Goal: Task Accomplishment & Management: Complete application form

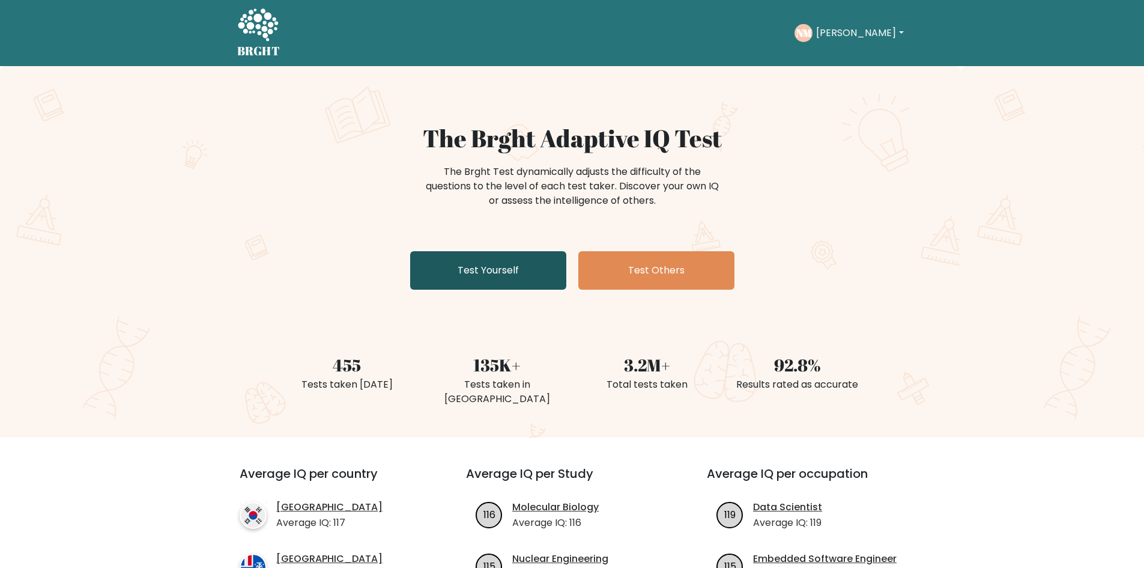
click at [456, 273] on link "Test Yourself" at bounding box center [488, 270] width 156 height 38
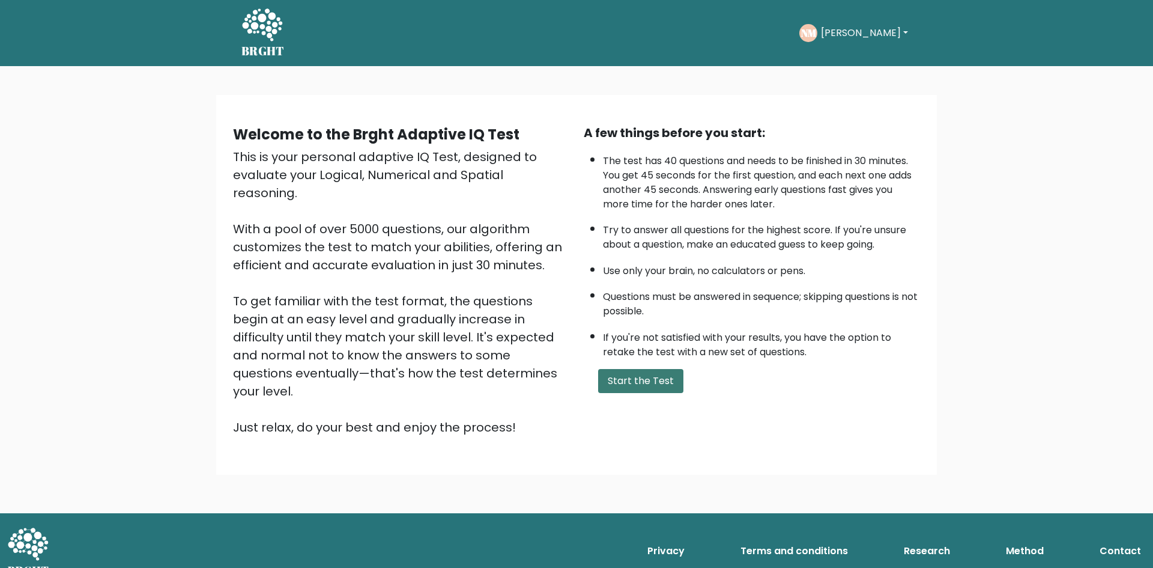
click at [664, 390] on button "Start the Test" at bounding box center [640, 381] width 85 height 24
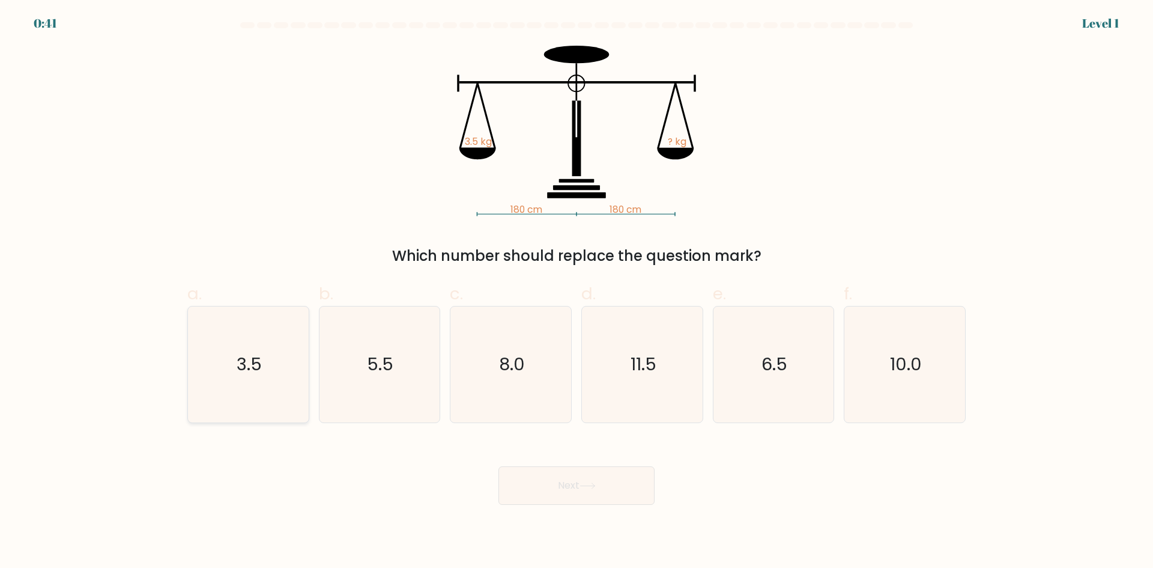
click at [261, 357] on text "3.5" at bounding box center [249, 364] width 25 height 24
click at [577, 292] on input "a. 3.5" at bounding box center [577, 288] width 1 height 8
radio input "true"
click at [585, 485] on icon at bounding box center [587, 485] width 14 height 5
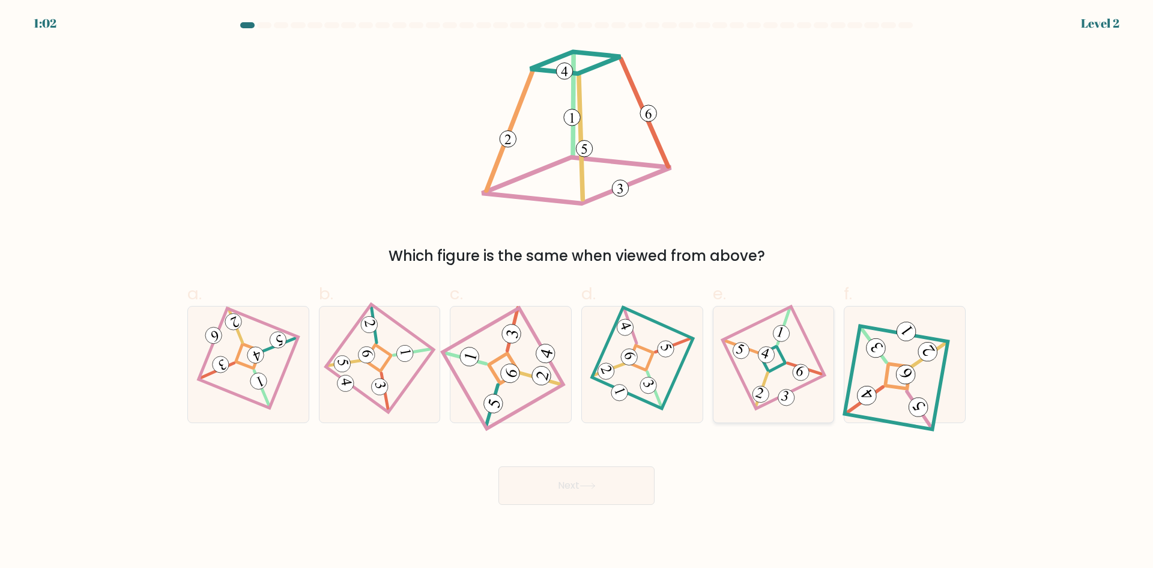
click at [796, 363] on icon at bounding box center [773, 364] width 79 height 92
click at [577, 292] on input "e." at bounding box center [577, 288] width 1 height 8
radio input "true"
click at [575, 482] on button "Next" at bounding box center [576, 485] width 156 height 38
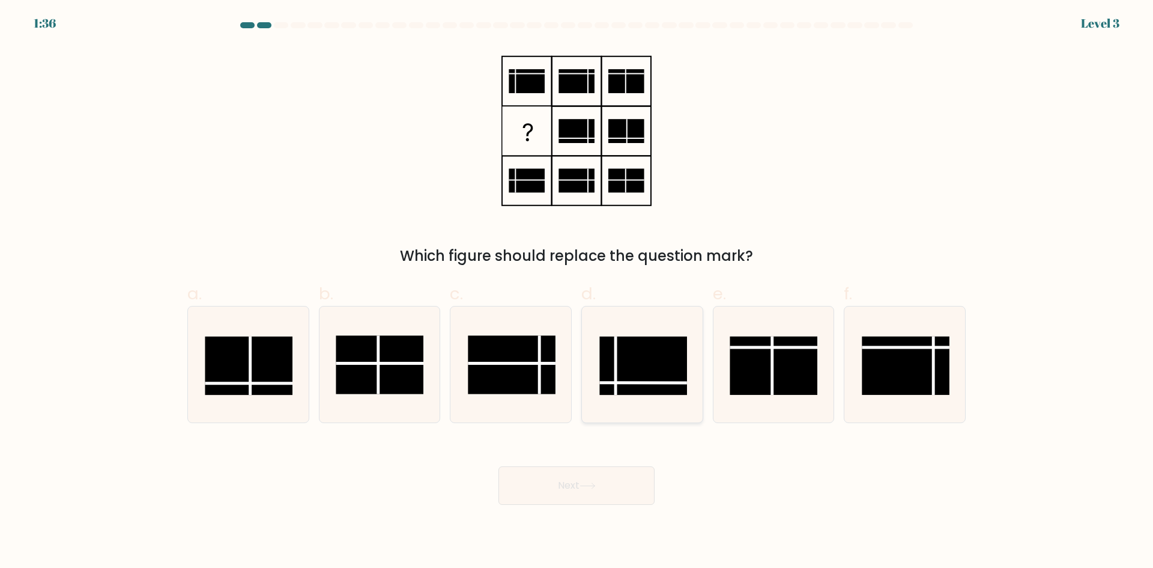
click at [645, 374] on rect at bounding box center [643, 365] width 88 height 58
click at [577, 292] on input "d." at bounding box center [577, 288] width 1 height 8
radio input "true"
click at [592, 486] on icon at bounding box center [588, 485] width 16 height 7
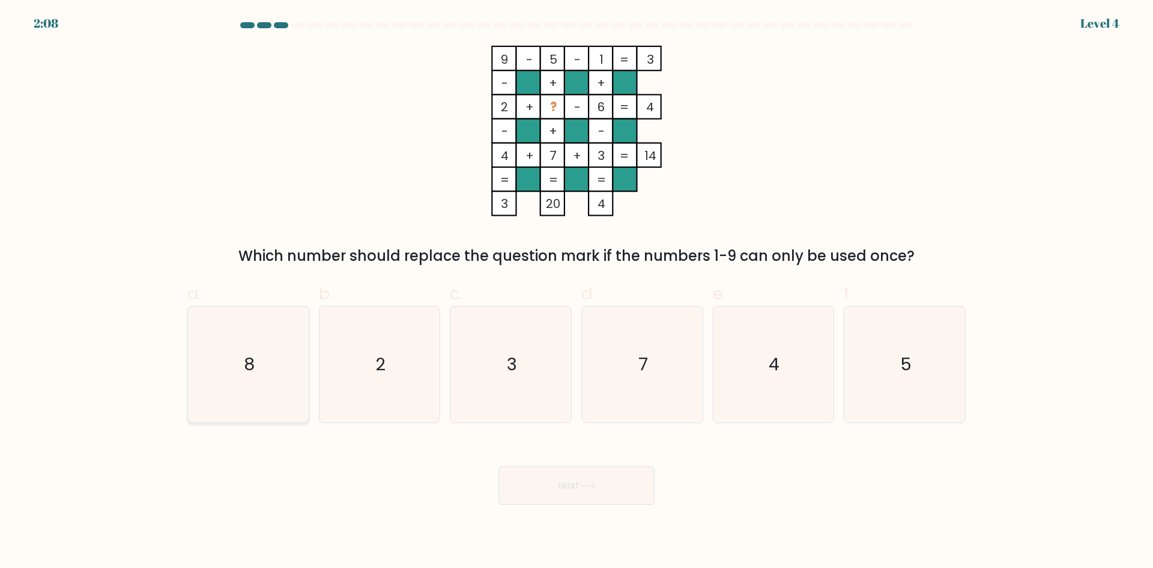
click at [270, 362] on icon "8" at bounding box center [248, 364] width 116 height 116
click at [577, 292] on input "a. 8" at bounding box center [577, 288] width 1 height 8
radio input "true"
click at [580, 497] on button "Next" at bounding box center [576, 485] width 156 height 38
